Goal: Task Accomplishment & Management: Manage account settings

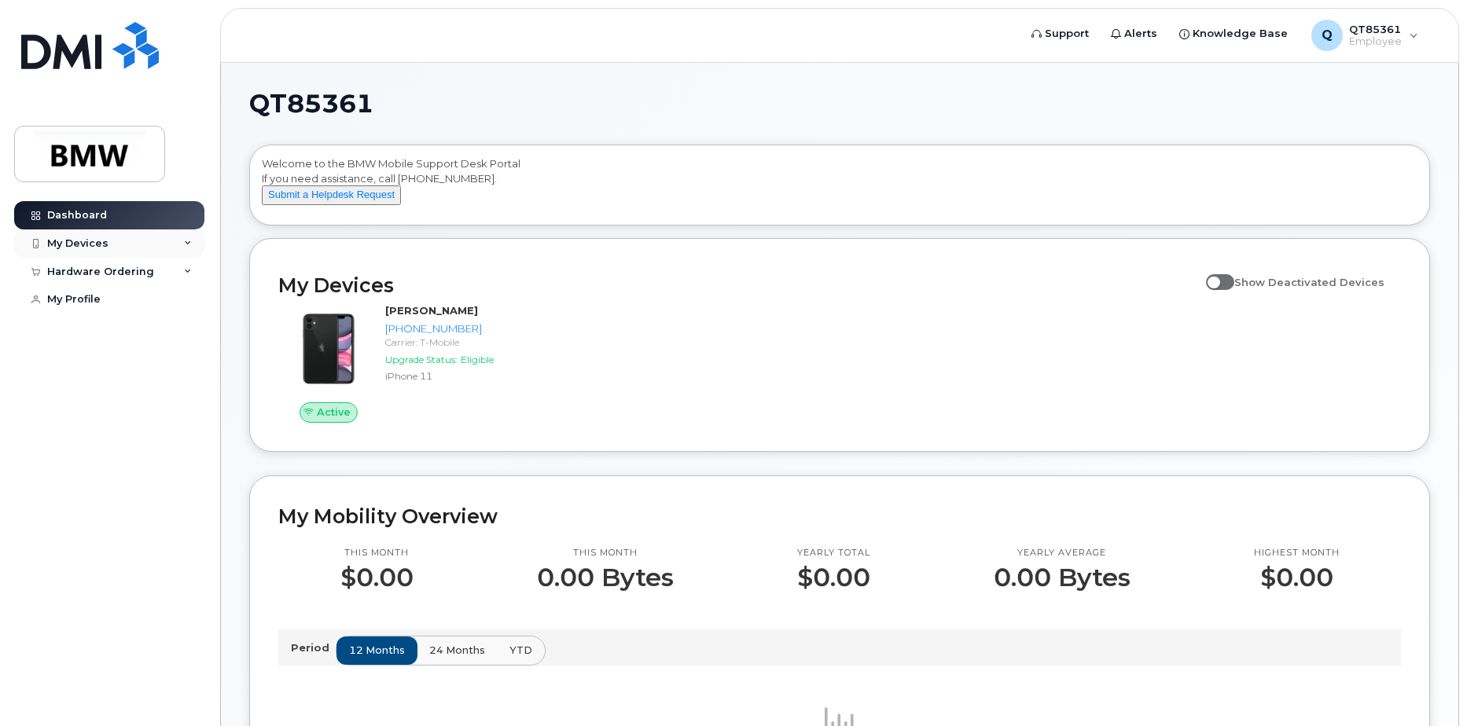
click at [57, 243] on div "My Devices" at bounding box center [77, 243] width 61 height 13
click at [90, 274] on div "Add Device" at bounding box center [85, 273] width 62 height 14
